Goal: Transaction & Acquisition: Subscribe to service/newsletter

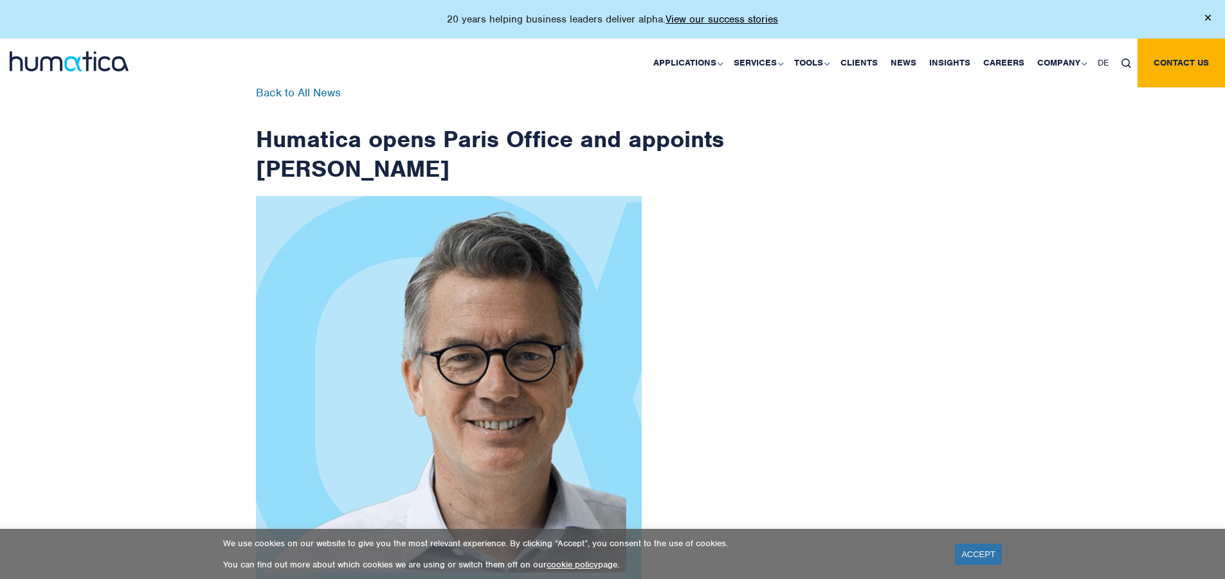
scroll to position [2051, 0]
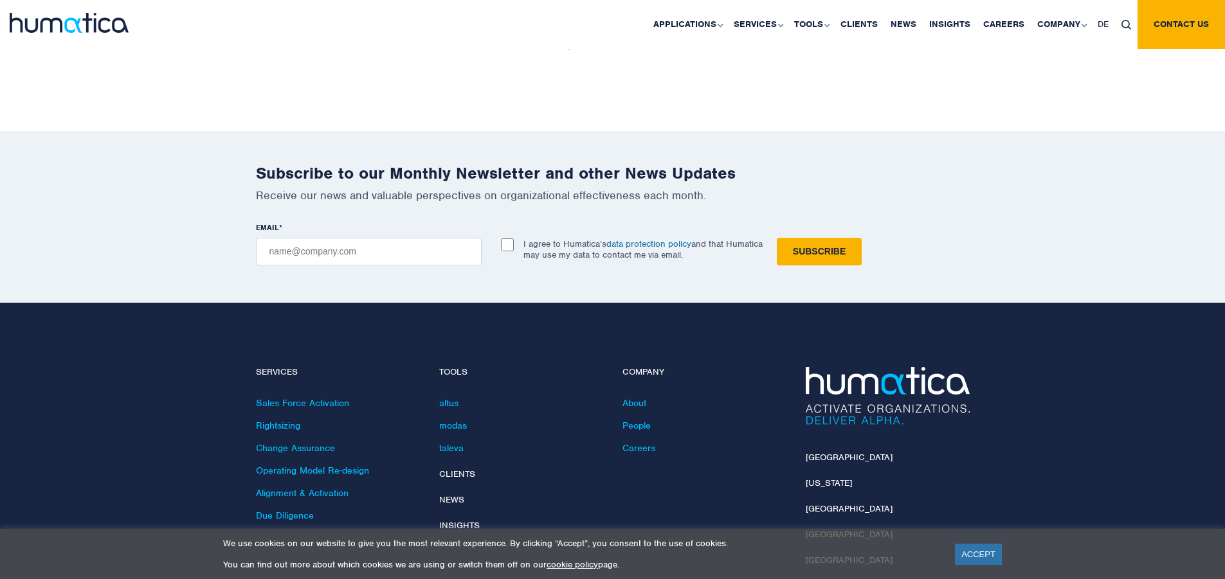
checkbox input "true"
type input "[EMAIL_ADDRESS][DOMAIN_NAME]"
click at [777, 238] on input "Subscribe" at bounding box center [819, 252] width 85 height 28
